Goal: Information Seeking & Learning: Compare options

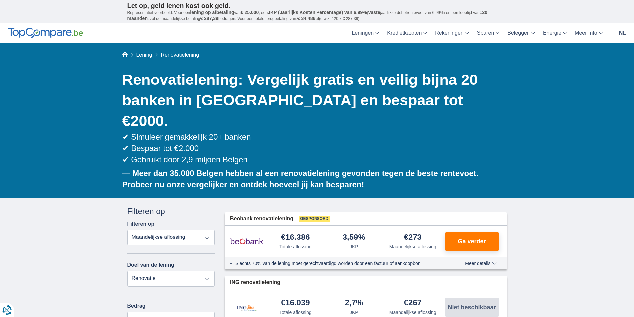
click at [203, 230] on select "Totale aflossing JKP Maandelijkse aflossing" at bounding box center [171, 238] width 88 height 16
select select "trp+"
click at [127, 230] on select "Totale aflossing JKP Maandelijkse aflossing" at bounding box center [171, 238] width 88 height 16
click at [143, 312] on input "15.000" at bounding box center [171, 320] width 88 height 16
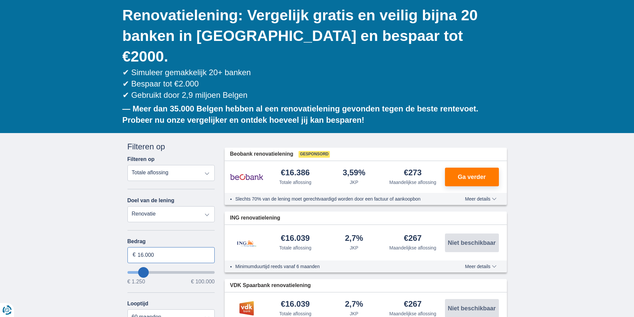
scroll to position [111, 0]
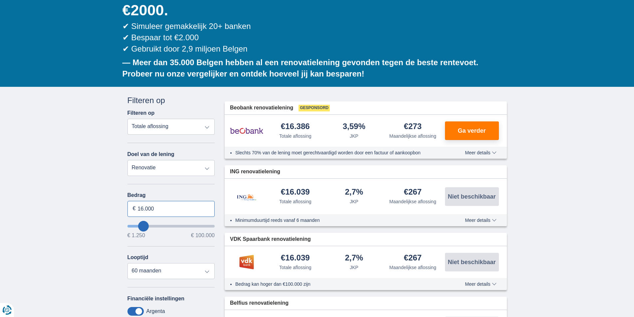
type input "16.000"
type input "16250"
select select "84"
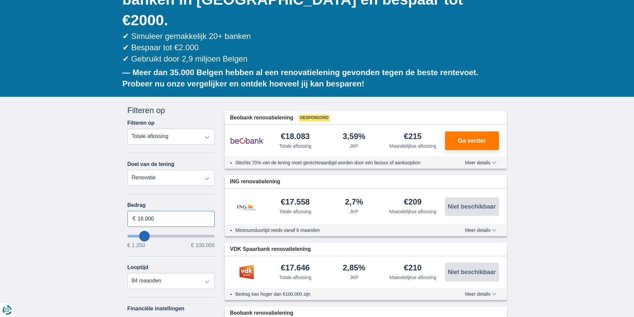
scroll to position [89, 0]
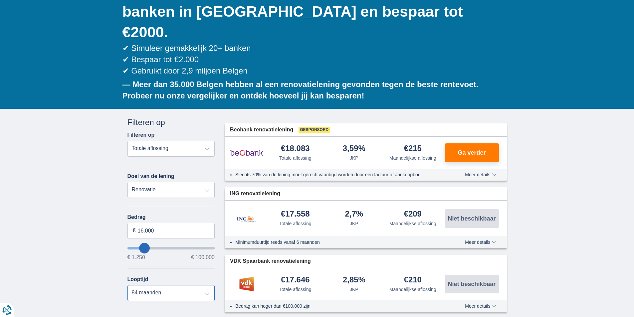
type input "16250"
select select "60"
click at [127, 285] on select "12 maanden 18 maanden 24 maanden 30 maanden 36 maanden 42 maanden 48 maanden 60…" at bounding box center [171, 293] width 88 height 16
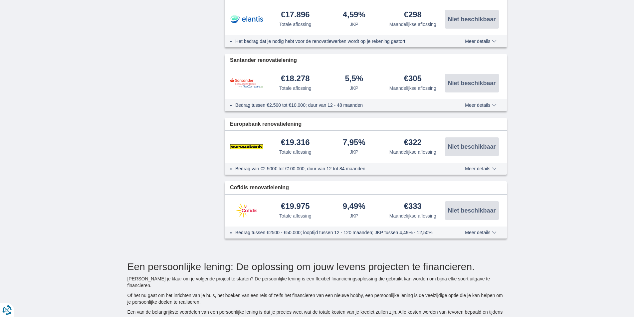
scroll to position [998, 0]
